Goal: Task Accomplishment & Management: Manage account settings

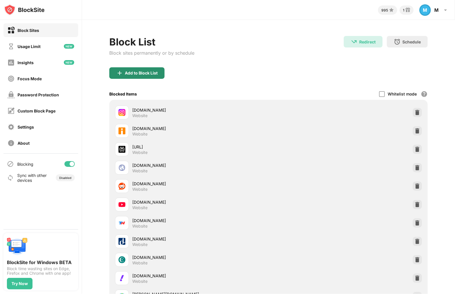
click at [129, 73] on div "Add to Block List" at bounding box center [141, 73] width 33 height 5
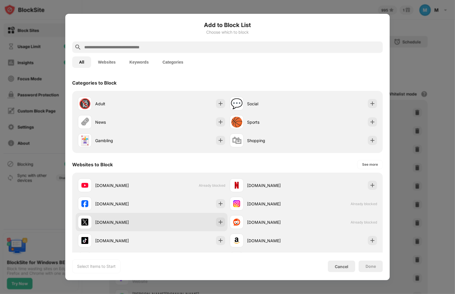
click at [191, 218] on div "[DOMAIN_NAME]" at bounding box center [152, 222] width 152 height 18
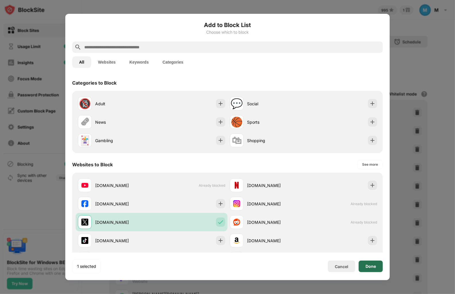
click at [367, 266] on div "Done" at bounding box center [371, 266] width 10 height 5
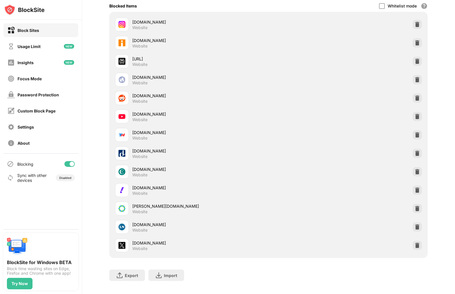
scroll to position [91, 0]
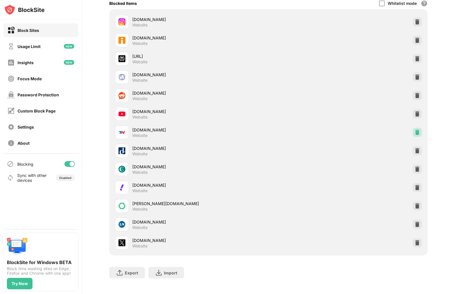
click at [415, 133] on img at bounding box center [418, 132] width 6 height 6
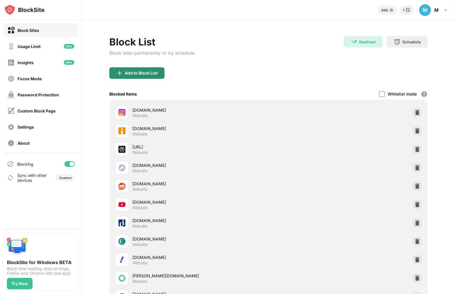
scroll to position [11, 0]
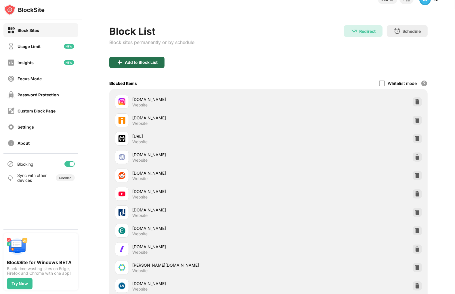
click at [155, 57] on div "Add to Block List" at bounding box center [136, 63] width 55 height 12
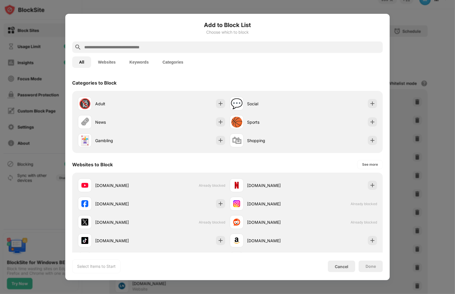
click at [154, 47] on input "text" at bounding box center [232, 47] width 297 height 7
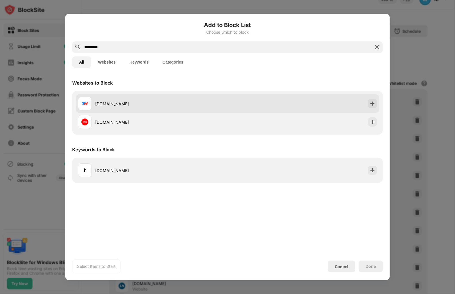
type input "*********"
click at [189, 102] on div "[DOMAIN_NAME]" at bounding box center [161, 104] width 132 height 6
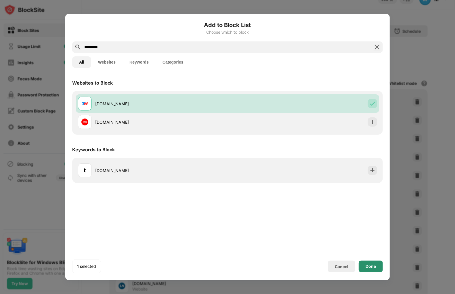
click at [367, 267] on div "Done" at bounding box center [371, 266] width 10 height 5
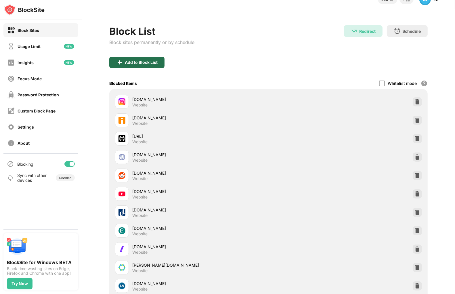
click at [135, 62] on div "Add to Block List" at bounding box center [141, 62] width 33 height 5
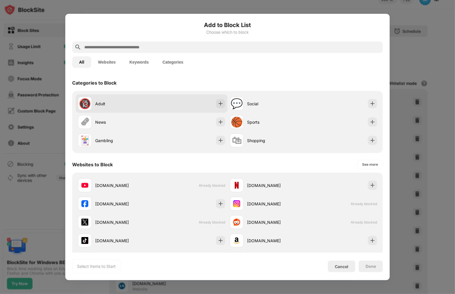
click at [179, 104] on div "🔞 Adult" at bounding box center [152, 103] width 152 height 18
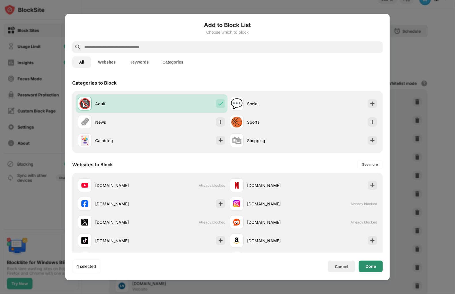
click at [371, 271] on div "Done" at bounding box center [371, 267] width 24 height 12
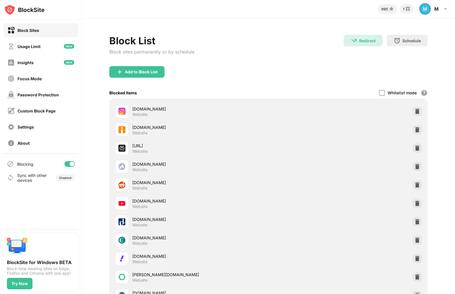
scroll to position [0, 5]
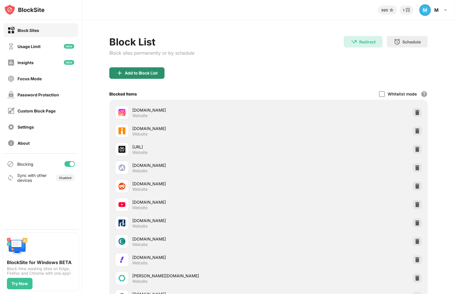
click at [148, 67] on div "Add to Block List" at bounding box center [136, 73] width 55 height 12
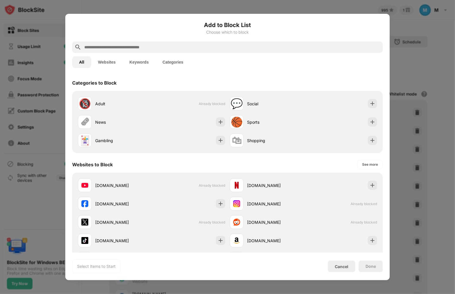
click at [145, 47] on input "text" at bounding box center [232, 47] width 297 height 7
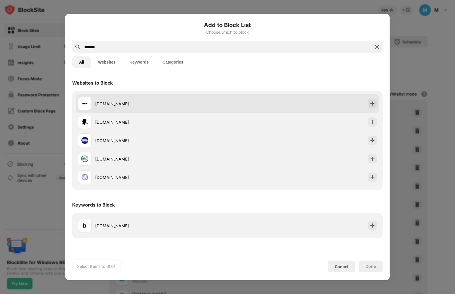
type input "*******"
click at [201, 96] on div "[DOMAIN_NAME]" at bounding box center [228, 103] width 304 height 18
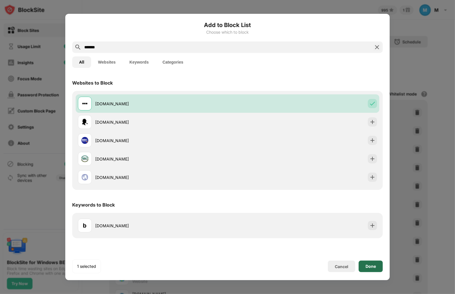
click at [363, 267] on div "Done" at bounding box center [371, 267] width 24 height 12
